Goal: Navigation & Orientation: Go to known website

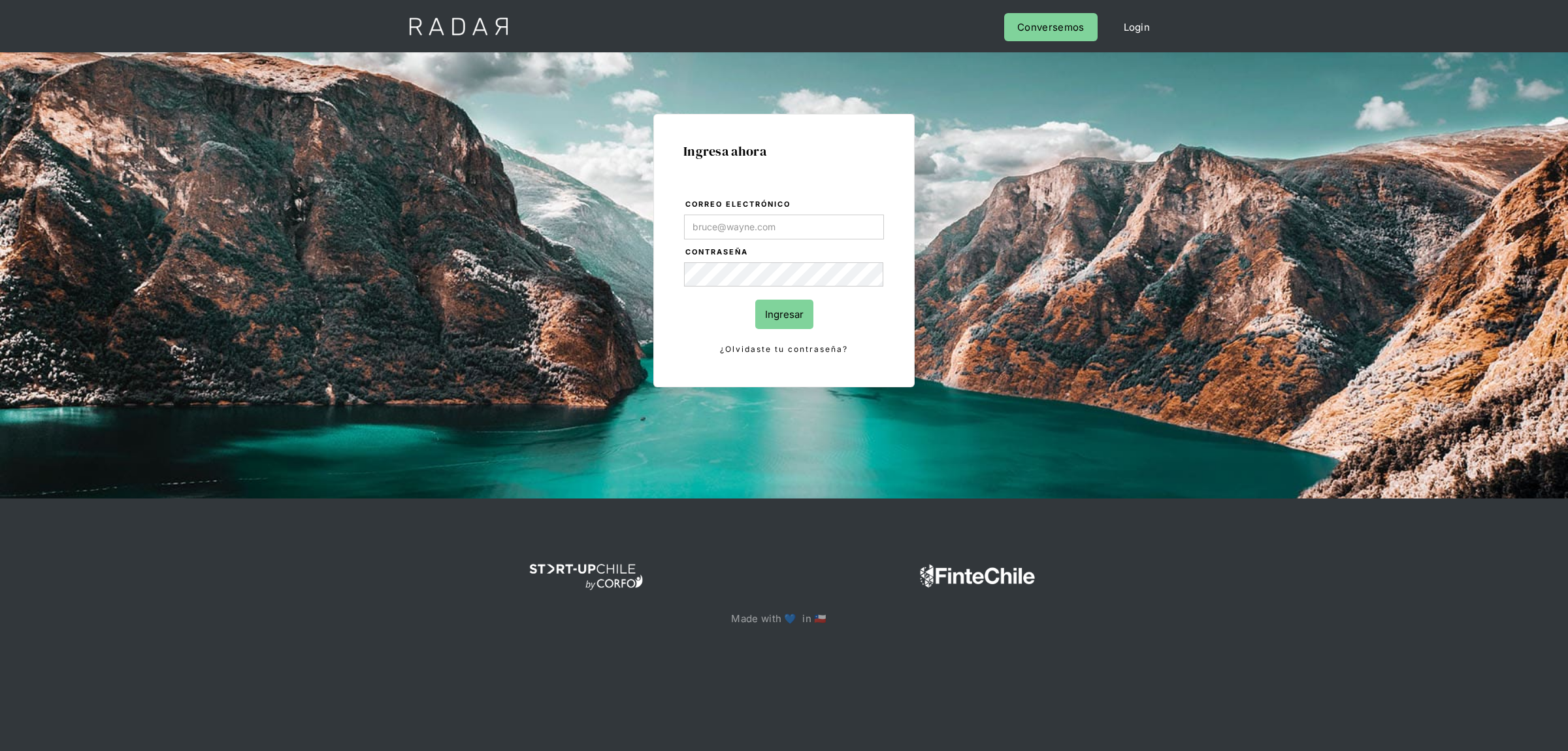
click at [791, 232] on input "Correo electrónico" at bounding box center [784, 226] width 200 height 25
type input "[EMAIL_ADDRESS][DOMAIN_NAME]"
drag, startPoint x: 809, startPoint y: 324, endPoint x: 798, endPoint y: 324, distance: 11.0
click at [807, 324] on input "Ingresar" at bounding box center [784, 314] width 59 height 29
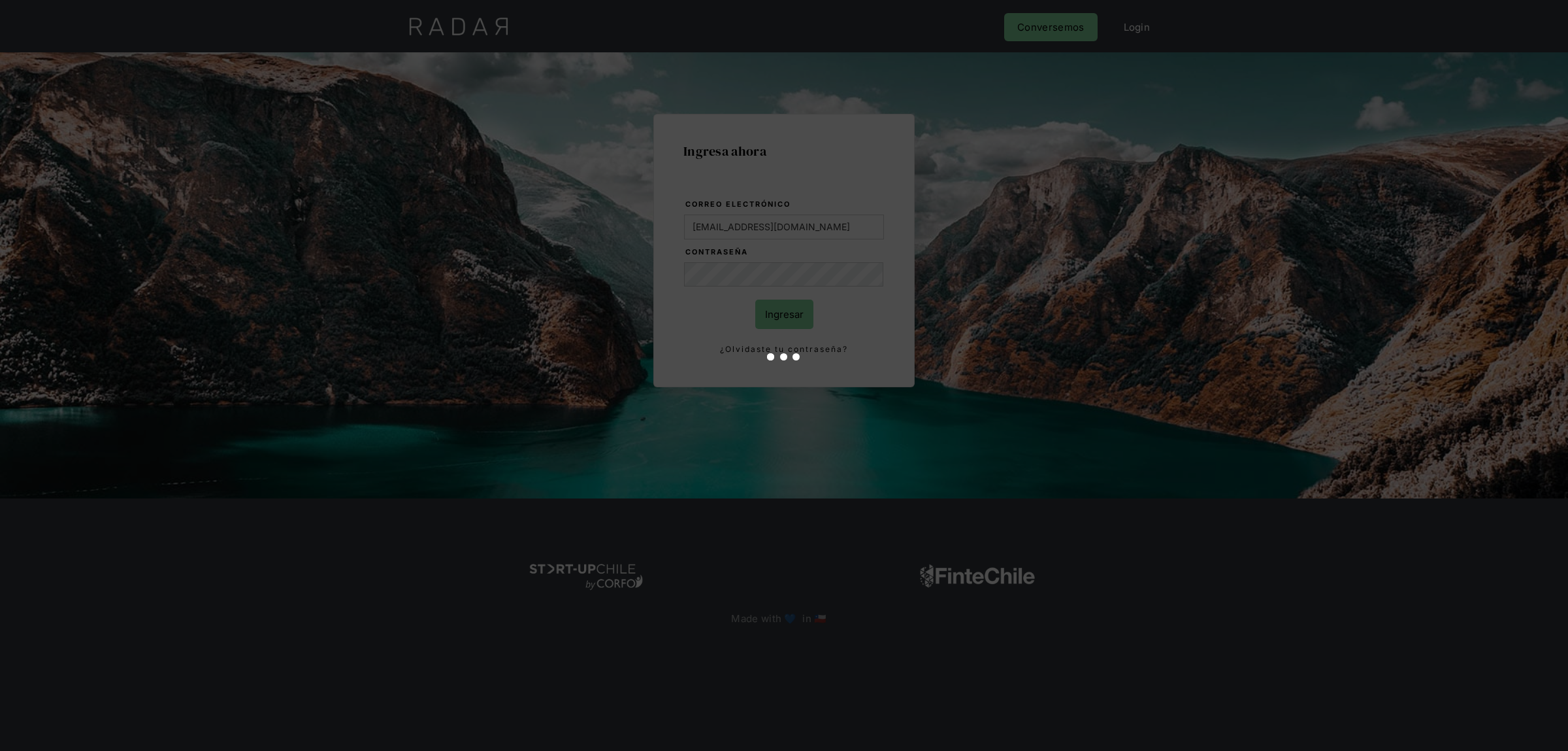
click at [781, 318] on div at bounding box center [784, 375] width 1568 height 751
